Goal: Task Accomplishment & Management: Manage account settings

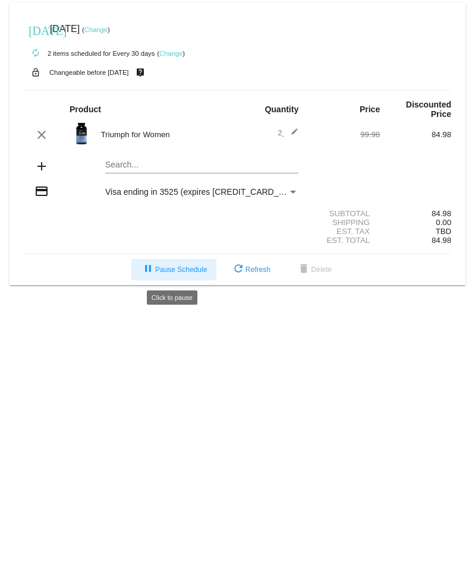
click at [160, 271] on span "pause Pause Schedule" at bounding box center [174, 270] width 66 height 8
click at [42, 162] on mat-icon "add" at bounding box center [41, 166] width 14 height 14
click at [140, 160] on div "Search..." at bounding box center [201, 161] width 193 height 23
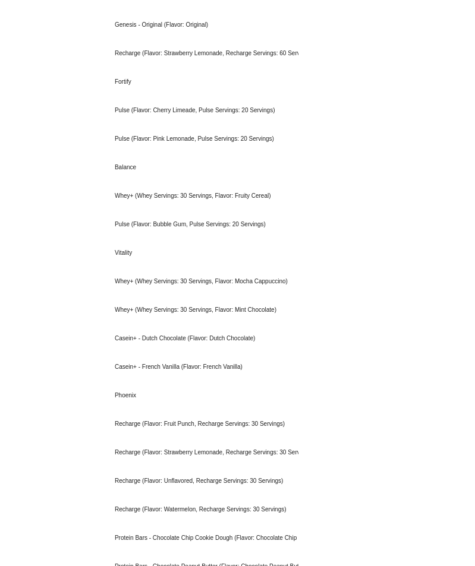
scroll to position [535, 0]
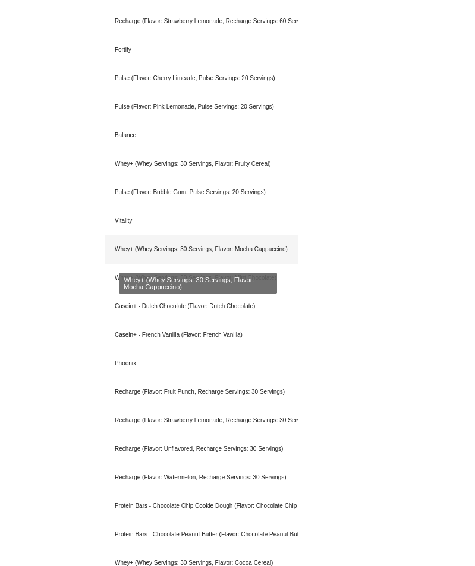
click at [141, 251] on div "Whey+ (Whey Servings: 30 Servings, Flavor: Mocha Cappuccino)" at bounding box center [201, 249] width 193 height 29
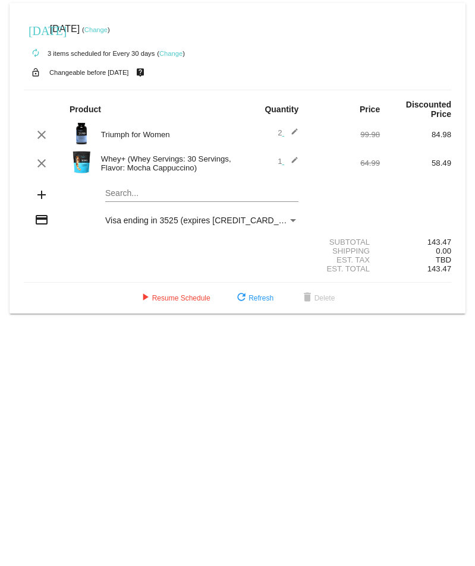
click at [125, 190] on div "Search..." at bounding box center [201, 190] width 193 height 23
click at [40, 196] on mat-icon "add" at bounding box center [41, 195] width 14 height 14
click at [118, 188] on div "Search..." at bounding box center [201, 190] width 193 height 23
type input "Pulse [PERSON_NAME] Colada"
click at [136, 247] on div "Subtotal 131.97" at bounding box center [237, 242] width 427 height 9
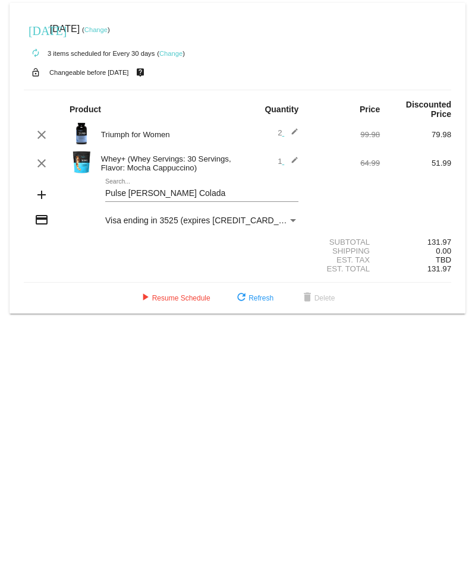
click at [190, 188] on div "Pulse [PERSON_NAME] Colada Search..." at bounding box center [201, 190] width 193 height 23
click at [41, 195] on mat-icon "add" at bounding box center [41, 195] width 14 height 14
click at [294, 218] on div "Payment Method" at bounding box center [293, 221] width 11 height 10
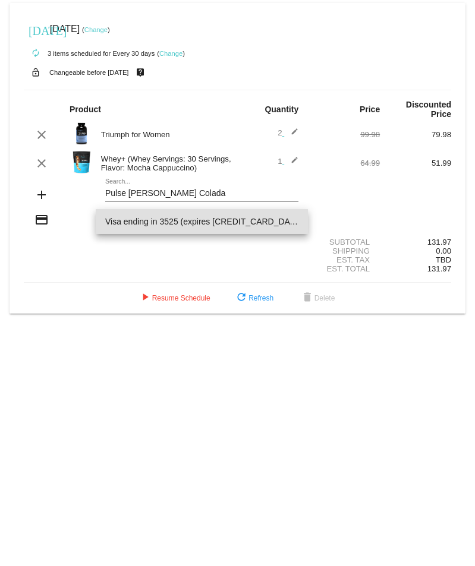
click at [71, 262] on div at bounding box center [237, 283] width 475 height 566
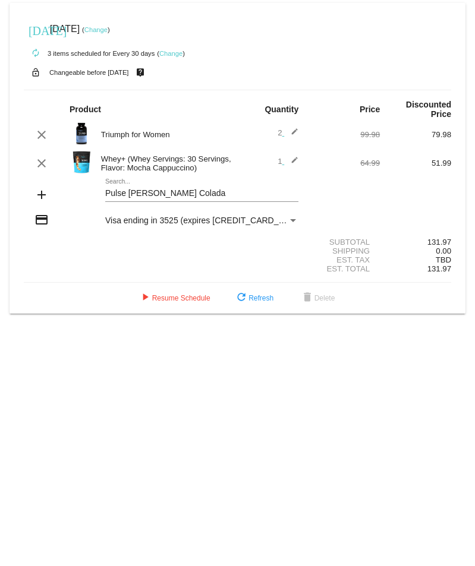
click at [108, 31] on link "Change" at bounding box center [95, 29] width 23 height 7
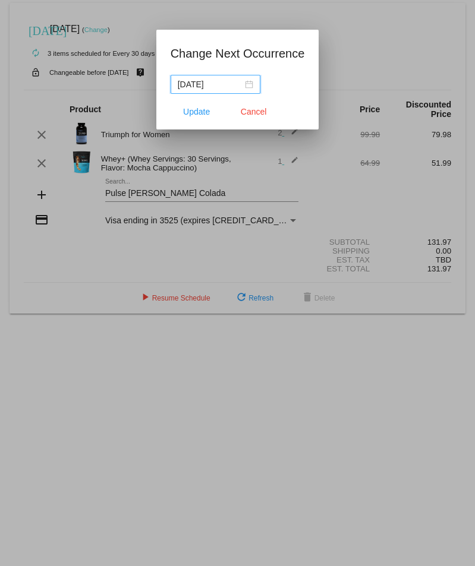
click at [206, 84] on input "[DATE]" at bounding box center [210, 84] width 65 height 13
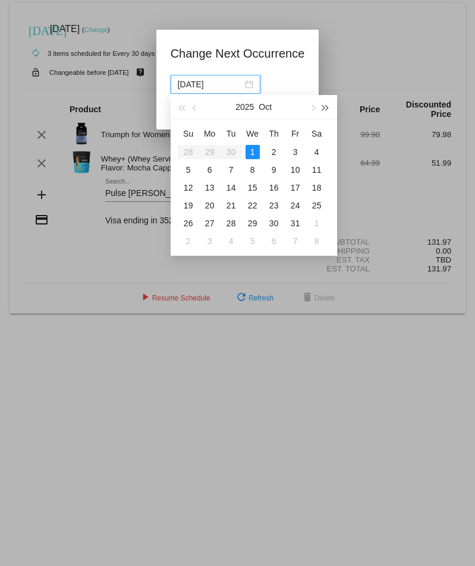
click at [326, 105] on button "button" at bounding box center [324, 107] width 13 height 24
click at [326, 104] on button "button" at bounding box center [324, 107] width 13 height 24
click at [195, 106] on button "button" at bounding box center [194, 107] width 13 height 24
click at [194, 106] on button "button" at bounding box center [194, 107] width 13 height 24
click at [192, 106] on button "button" at bounding box center [194, 107] width 13 height 24
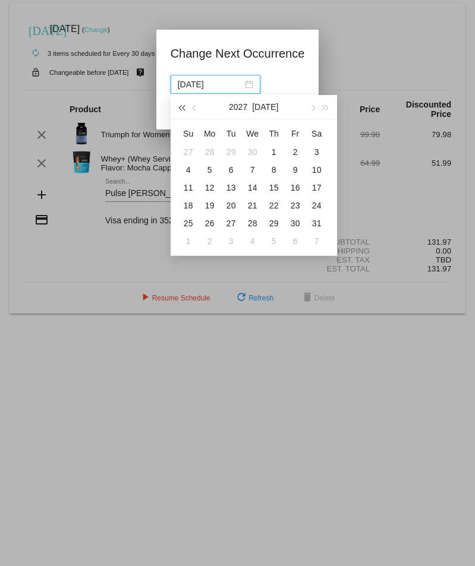
click at [181, 108] on span "button" at bounding box center [182, 108] width 6 height 6
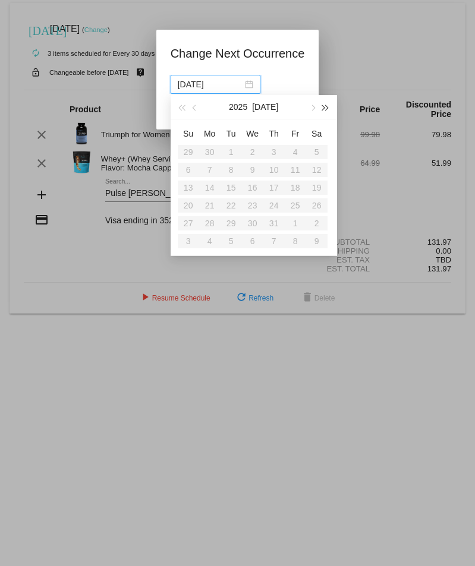
click at [327, 107] on span "button" at bounding box center [326, 108] width 6 height 6
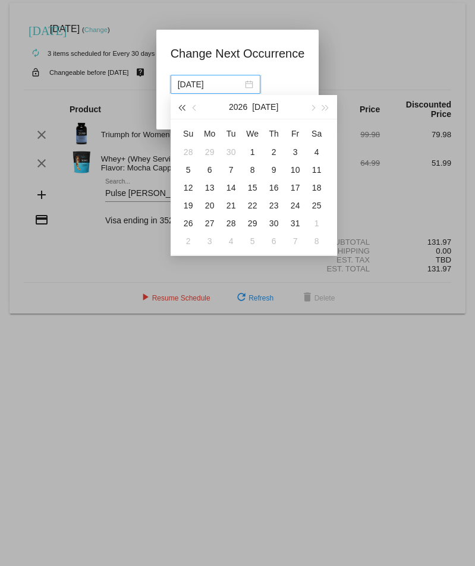
click at [185, 106] on span "button" at bounding box center [182, 108] width 6 height 6
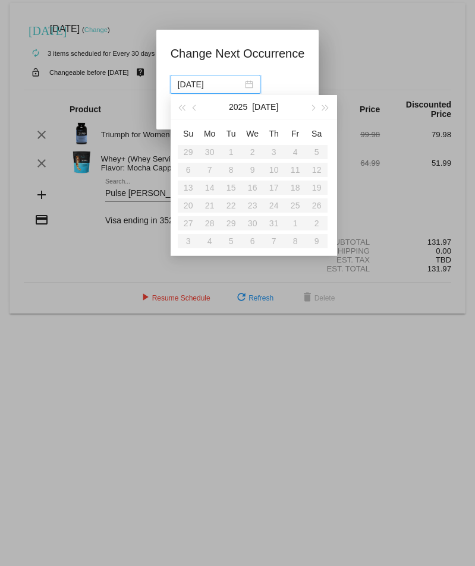
click at [285, 113] on div "2025 Jul" at bounding box center [252, 107] width 103 height 24
click at [311, 105] on span "button" at bounding box center [312, 108] width 6 height 6
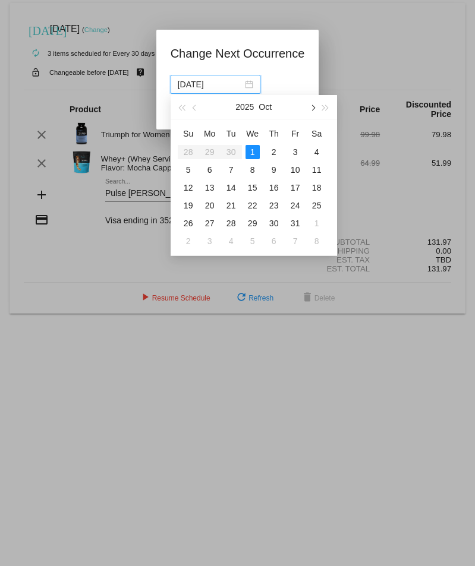
click at [311, 105] on span "button" at bounding box center [312, 108] width 6 height 6
click at [316, 188] on div "15" at bounding box center [317, 188] width 14 height 14
type input "2025-11-15"
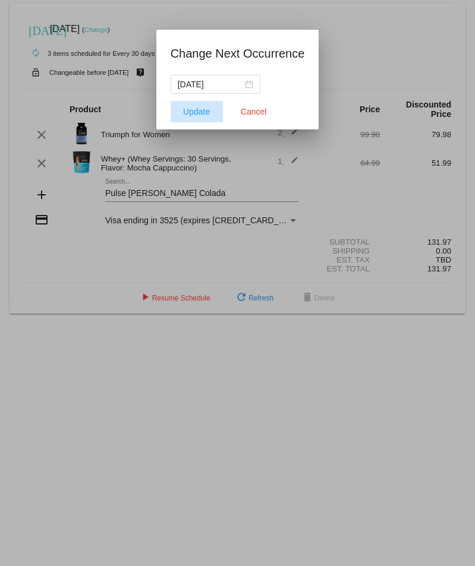
click at [190, 111] on span "Update" at bounding box center [196, 112] width 27 height 10
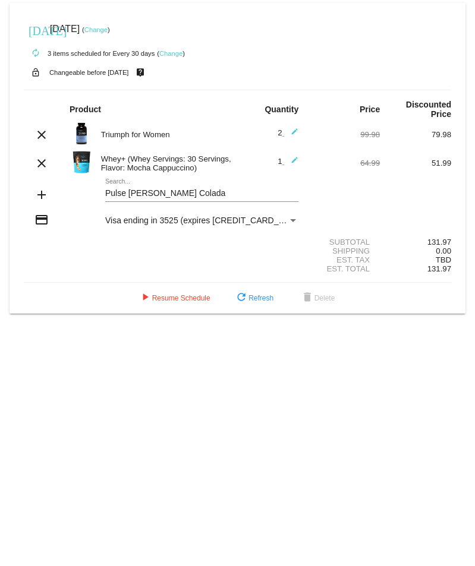
click at [40, 195] on mat-icon "add" at bounding box center [41, 195] width 14 height 14
click at [176, 190] on input "Pulse Pina Colada" at bounding box center [201, 194] width 193 height 10
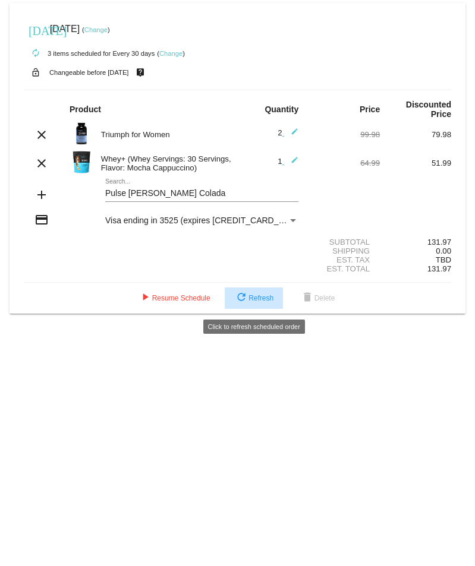
click at [265, 299] on span "refresh Refresh" at bounding box center [253, 298] width 39 height 8
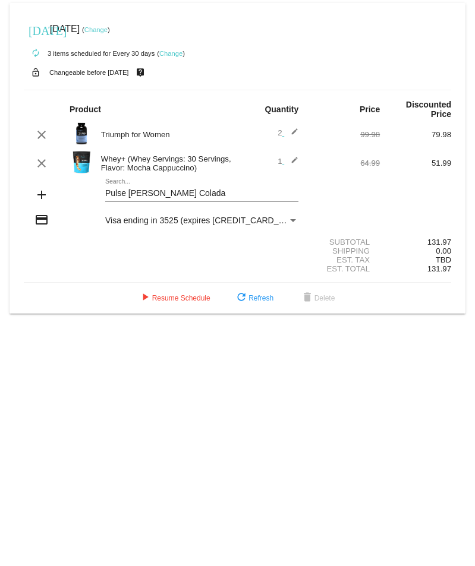
click at [42, 196] on mat-icon "add" at bounding box center [41, 195] width 14 height 14
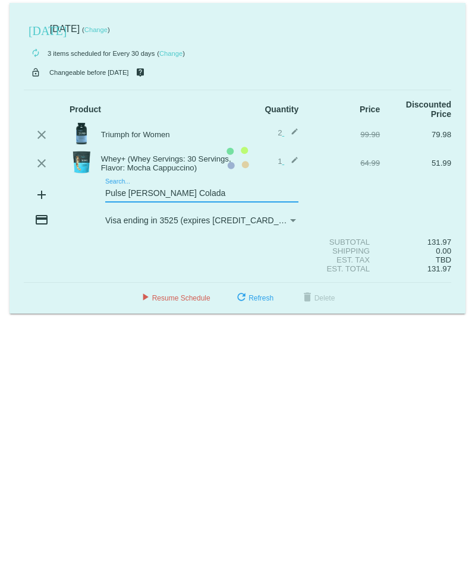
click at [185, 195] on mat-card "today Nov 15 2025 ( Change ) autorenew 3 items scheduled for Every 30 days ( Ch…" at bounding box center [238, 158] width 456 height 311
